Goal: Task Accomplishment & Management: Manage account settings

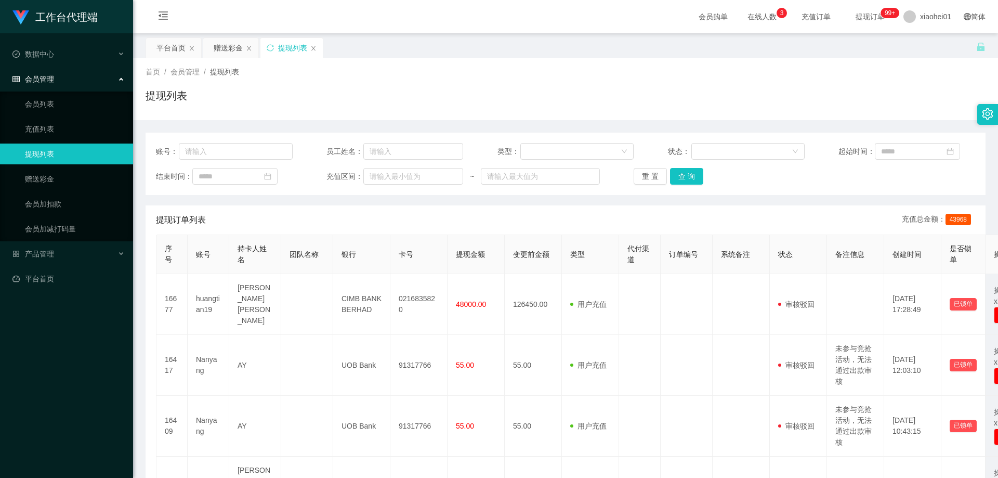
click at [448, 255] on th "提现金额" at bounding box center [476, 254] width 57 height 39
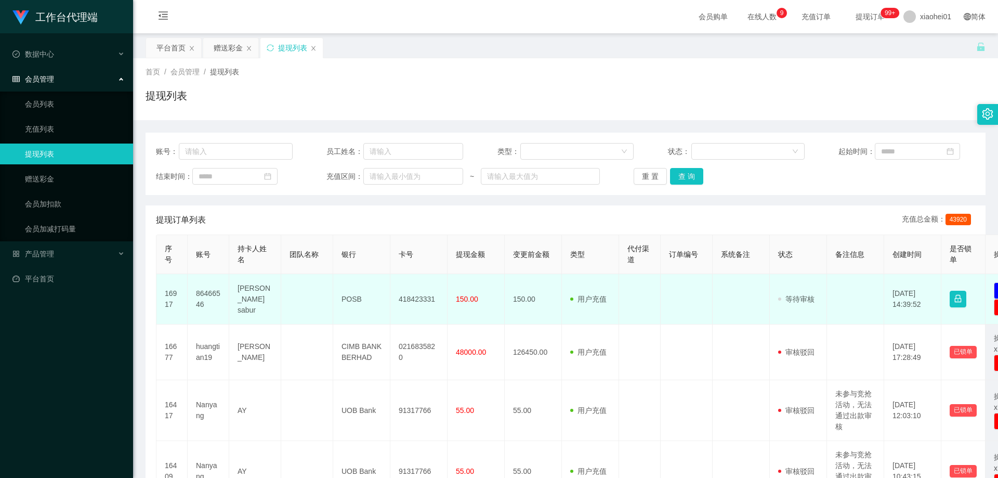
drag, startPoint x: 0, startPoint y: 0, endPoint x: 425, endPoint y: 300, distance: 519.9
click at [425, 300] on td "418423331" at bounding box center [418, 299] width 57 height 50
copy td "418423331"
click at [243, 294] on td "Khan sabur" at bounding box center [255, 299] width 52 height 50
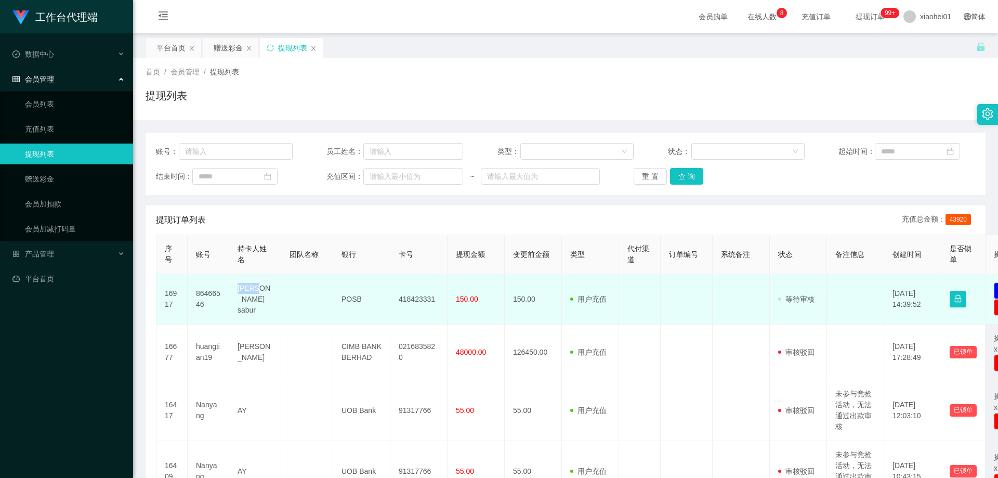
click at [243, 294] on td "Khan sabur" at bounding box center [255, 299] width 52 height 50
copy td "Khan sabur"
click at [354, 300] on td "POSB" at bounding box center [361, 299] width 57 height 50
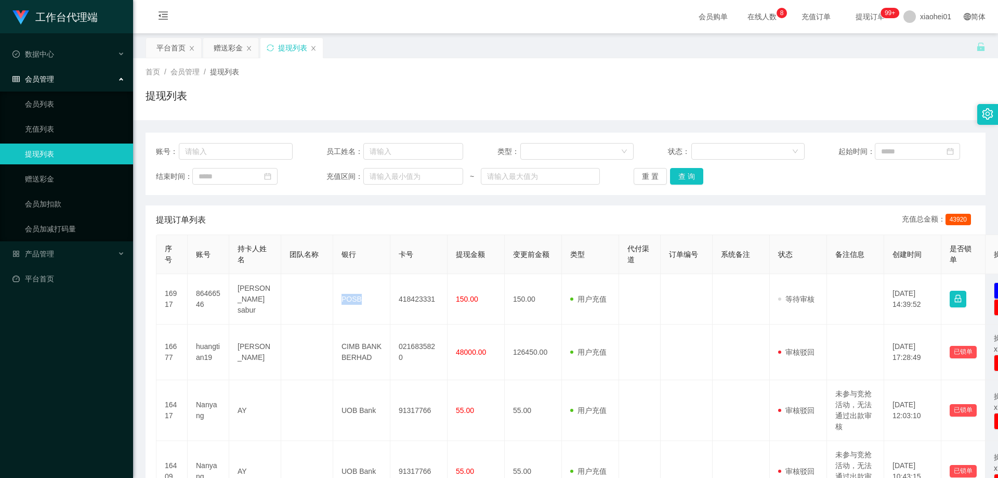
copy td "POSB"
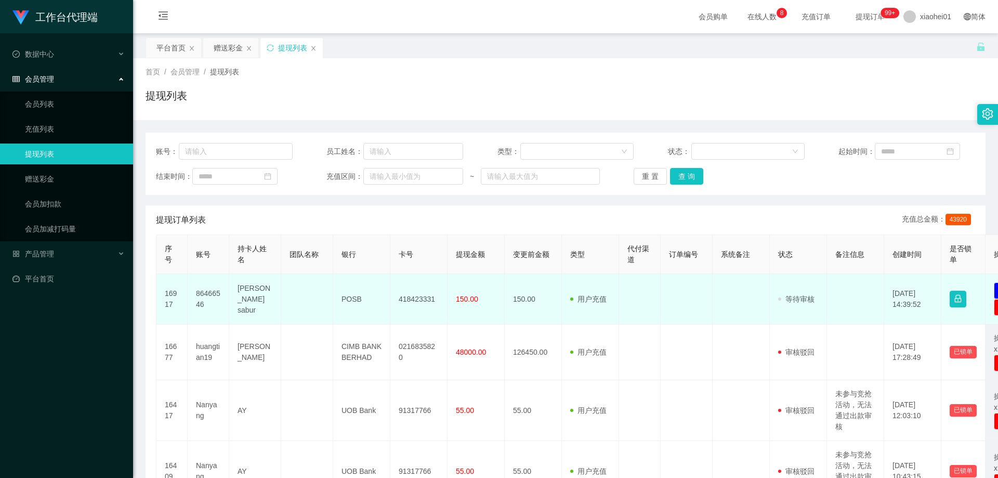
click at [425, 301] on td "418423331" at bounding box center [418, 299] width 57 height 50
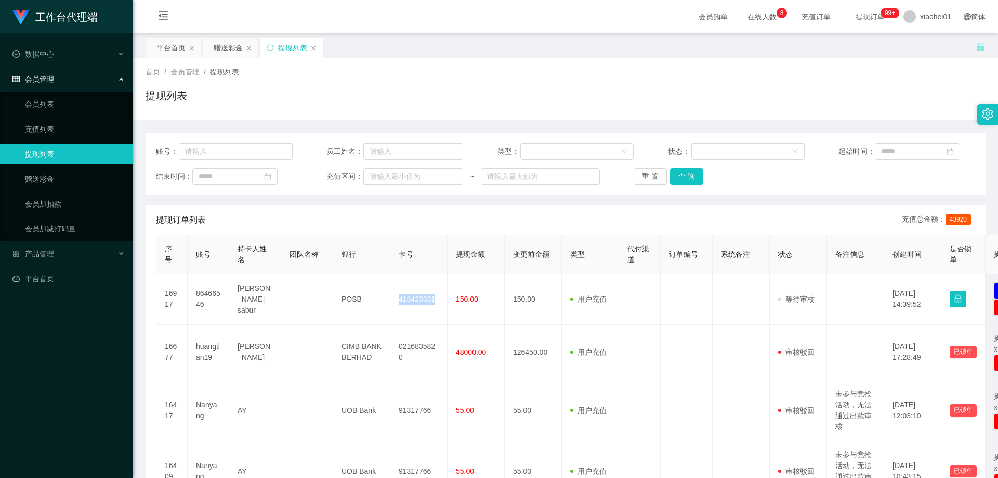
copy td "418423331"
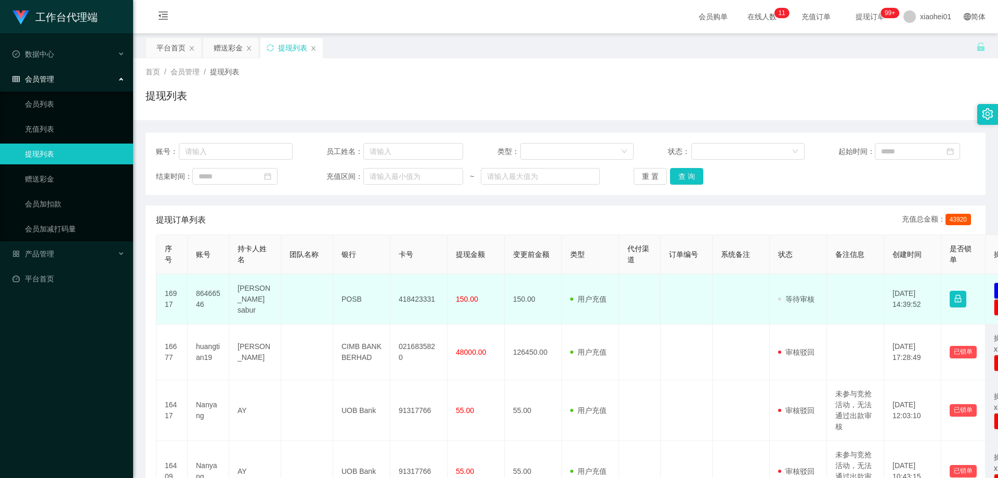
click at [469, 299] on span "150.00" at bounding box center [467, 299] width 22 height 8
copy span "150.00"
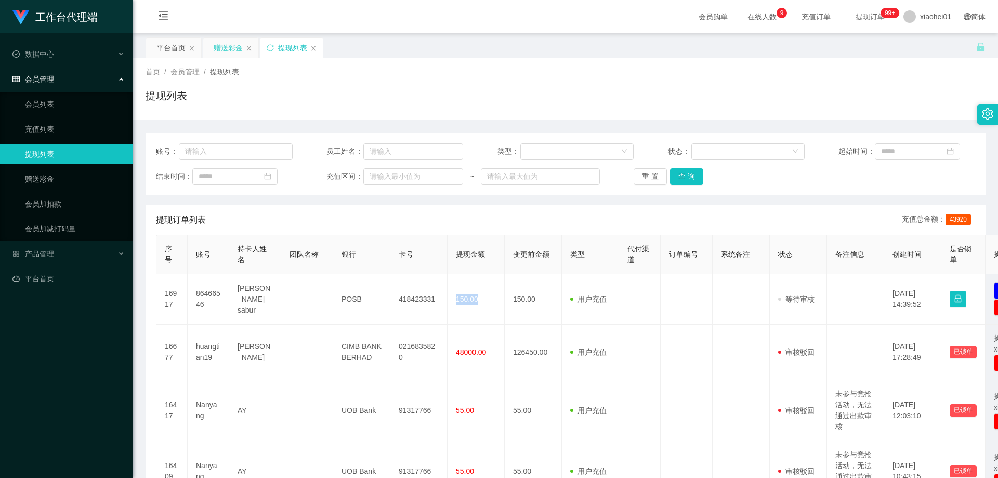
click at [238, 57] on div "赠送彩金" at bounding box center [228, 48] width 29 height 20
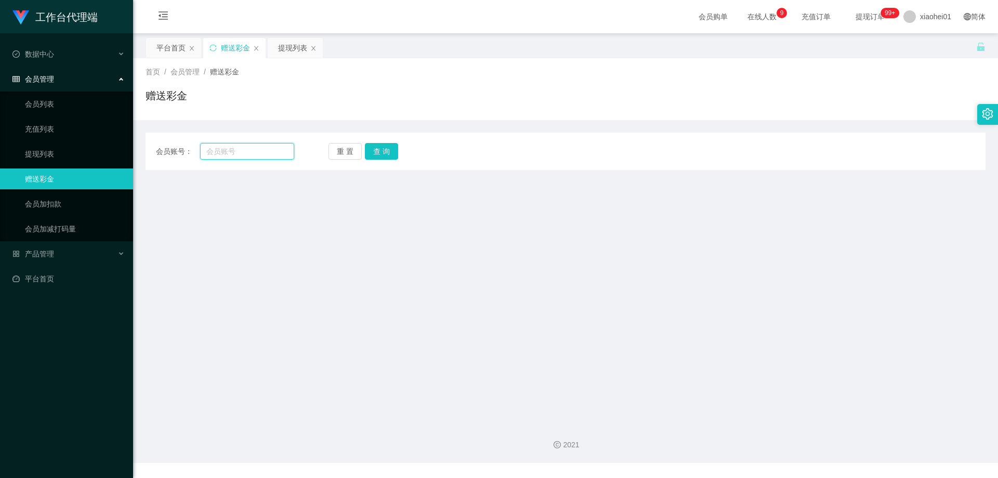
drag, startPoint x: 229, startPoint y: 152, endPoint x: 237, endPoint y: 150, distance: 7.7
click at [229, 152] on input "text" at bounding box center [247, 151] width 94 height 17
paste input "86186297"
type input "86186297"
click at [392, 153] on button "查 询" at bounding box center [381, 151] width 33 height 17
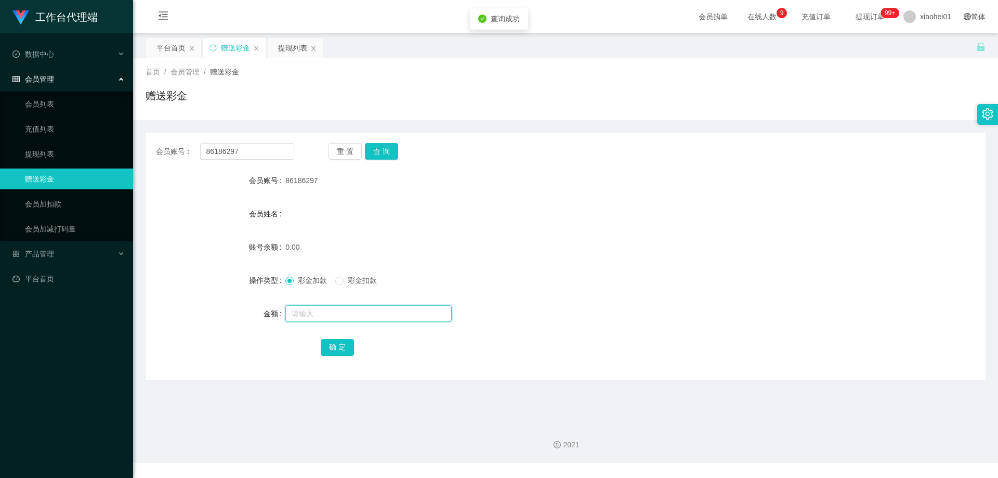
click at [354, 319] on input "text" at bounding box center [368, 313] width 166 height 17
type input "100"
click at [58, 202] on link "会员加扣款" at bounding box center [75, 203] width 100 height 21
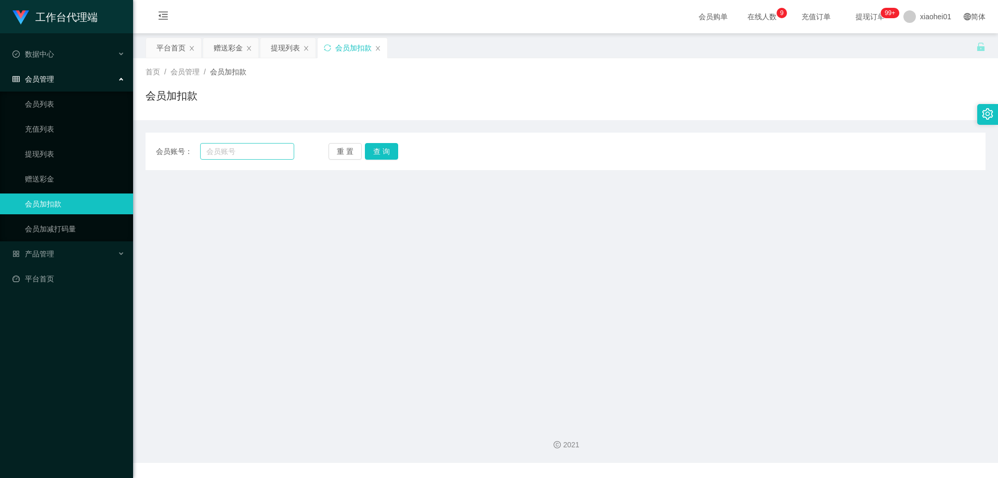
click at [258, 147] on div "会员账号： 重 置 查 询 会员账号 会员姓名 账号余额 操作类型 人工加款 人工扣款 金额 确 定" at bounding box center [566, 151] width 840 height 37
click at [249, 154] on input "text" at bounding box center [247, 151] width 94 height 17
click at [233, 147] on input "text" at bounding box center [247, 151] width 94 height 17
click at [232, 153] on input "text" at bounding box center [247, 151] width 94 height 17
click at [232, 152] on input "text" at bounding box center [247, 151] width 94 height 17
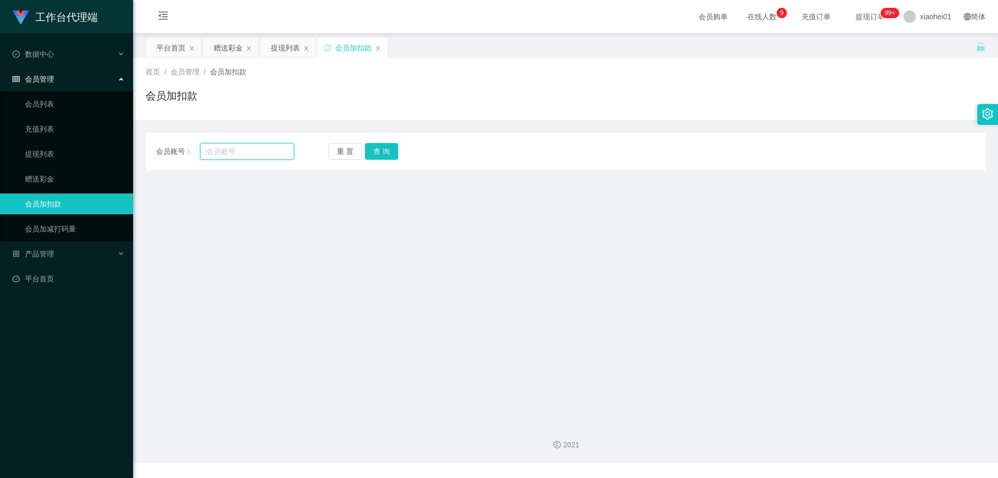
paste input "86186297"
type input "86186297"
click at [372, 158] on button "查 询" at bounding box center [381, 151] width 33 height 17
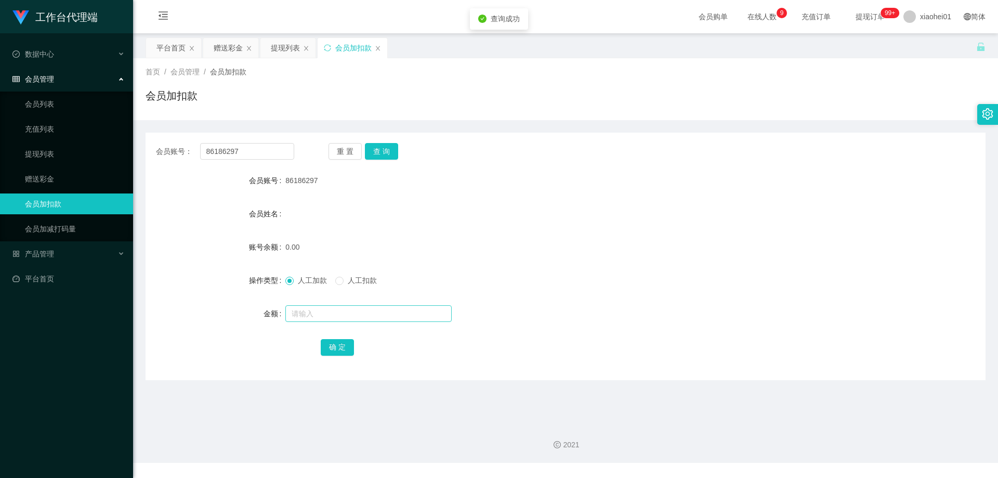
click at [326, 319] on div at bounding box center [530, 313] width 490 height 21
click at [325, 298] on form "会员账号 86186297 会员姓名 账号余额 0.00 操作类型 人工加款 人工扣款 金额 确 定" at bounding box center [566, 263] width 840 height 187
click at [337, 316] on input "text" at bounding box center [368, 313] width 166 height 17
type input "100"
click at [345, 345] on button "确 定" at bounding box center [337, 347] width 33 height 17
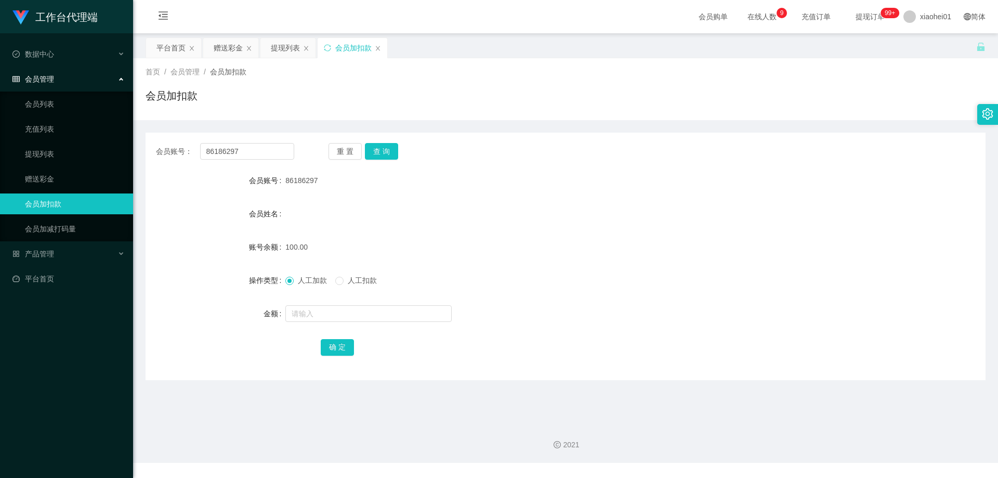
drag, startPoint x: 284, startPoint y: 51, endPoint x: 973, endPoint y: 238, distance: 713.9
click at [284, 51] on div "提现列表" at bounding box center [285, 48] width 29 height 20
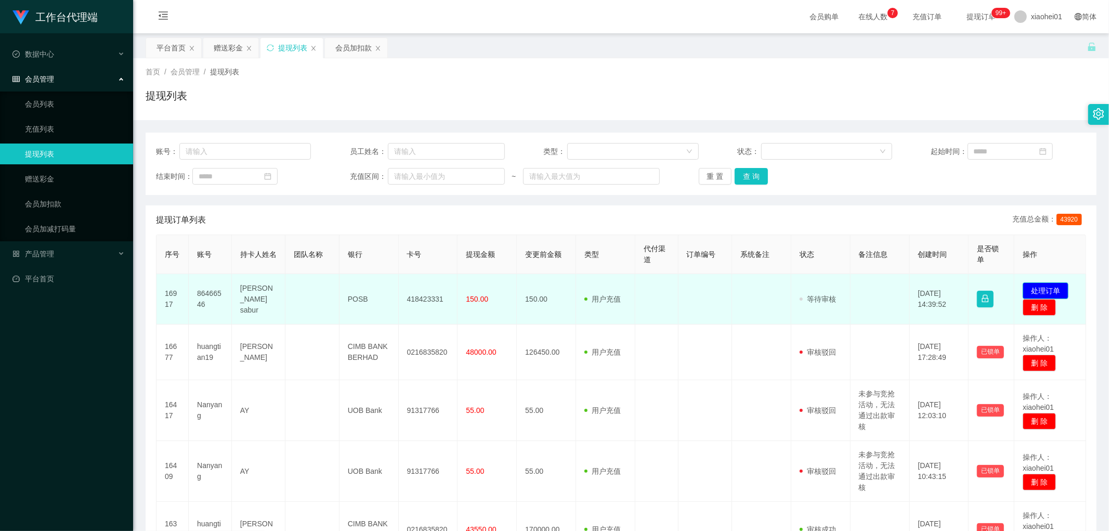
click at [997, 288] on button "处理订单" at bounding box center [1045, 290] width 46 height 17
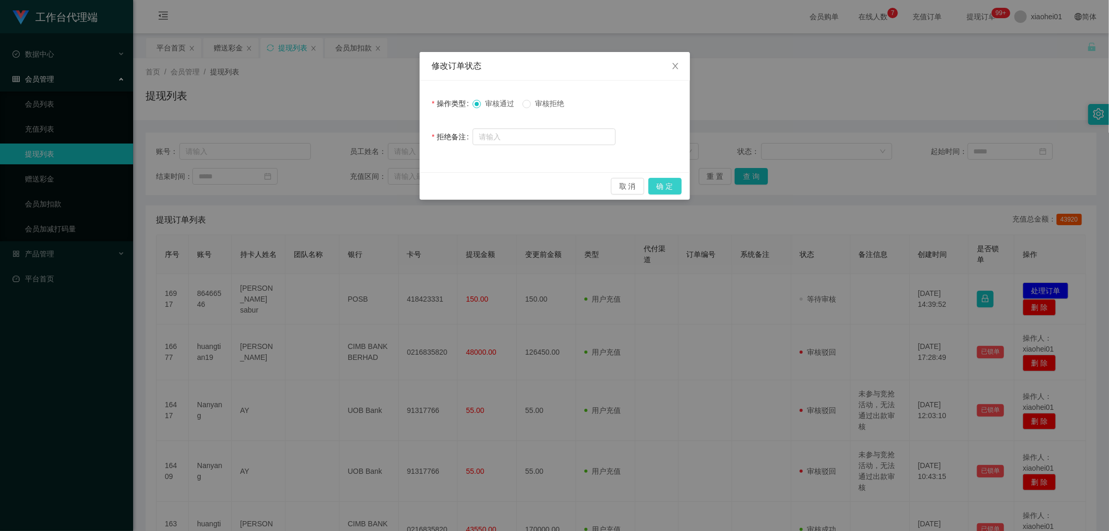
click at [667, 183] on button "确 定" at bounding box center [664, 186] width 33 height 17
